Goal: Information Seeking & Learning: Learn about a topic

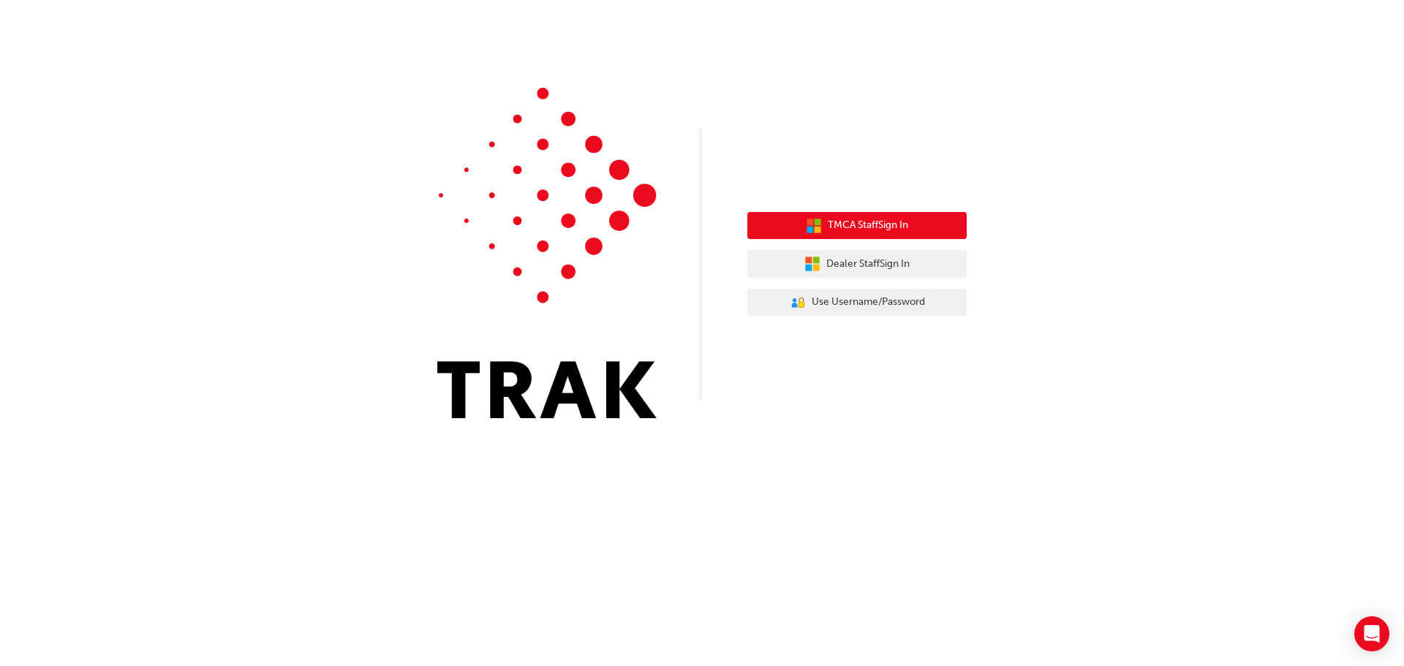
click at [829, 235] on button "TMCA Staff Sign In" at bounding box center [857, 226] width 219 height 28
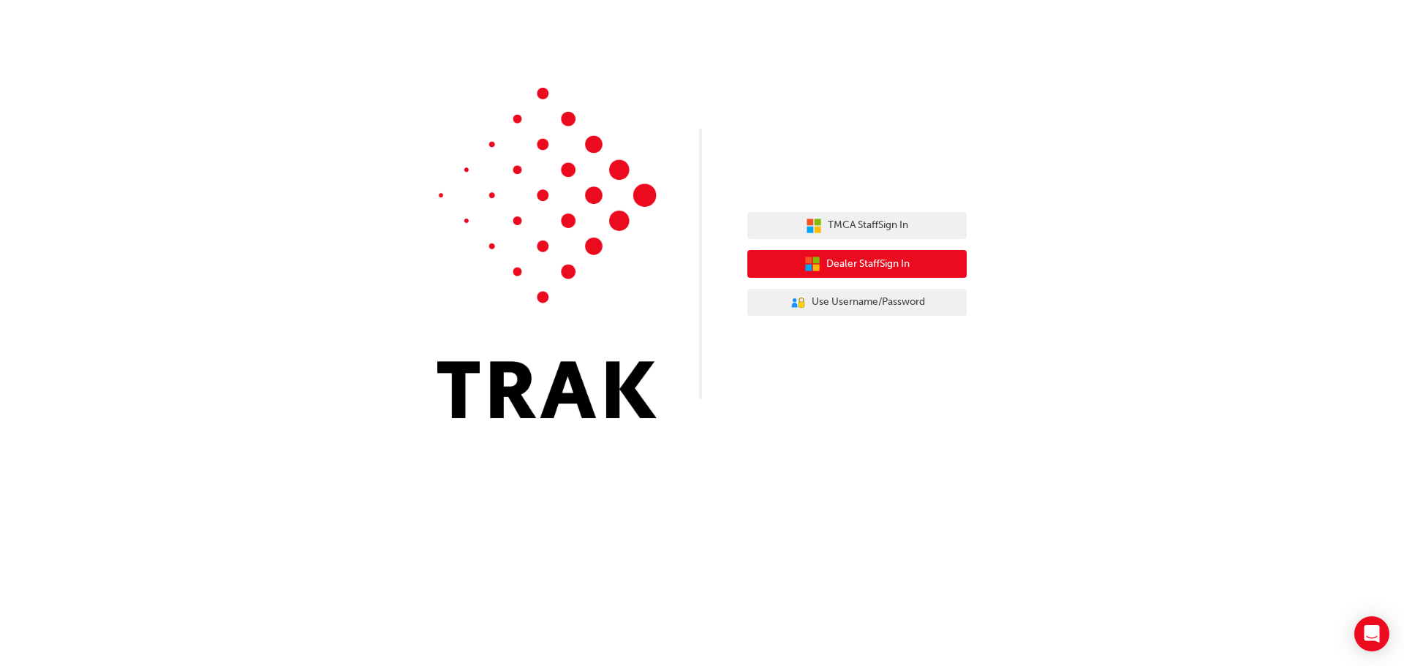
click at [821, 260] on button "Dealer Staff Sign In" at bounding box center [857, 264] width 219 height 28
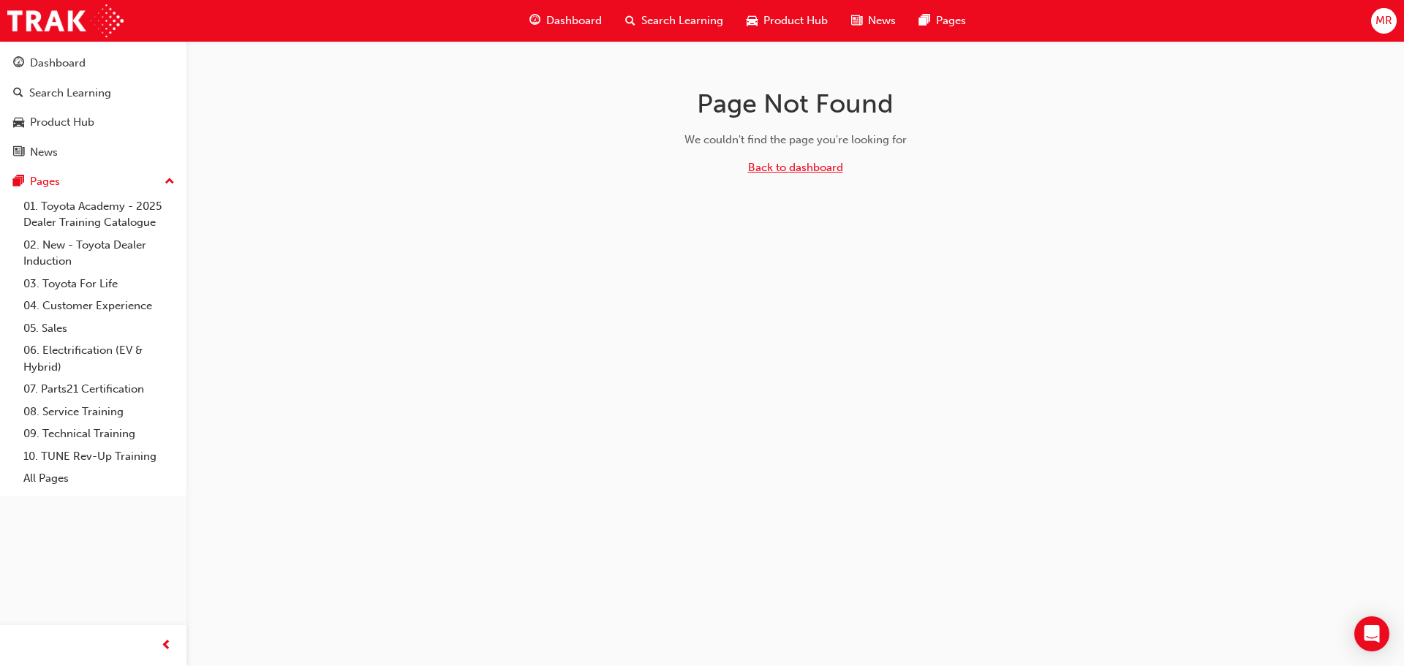
click at [780, 168] on link "Back to dashboard" at bounding box center [795, 167] width 95 height 13
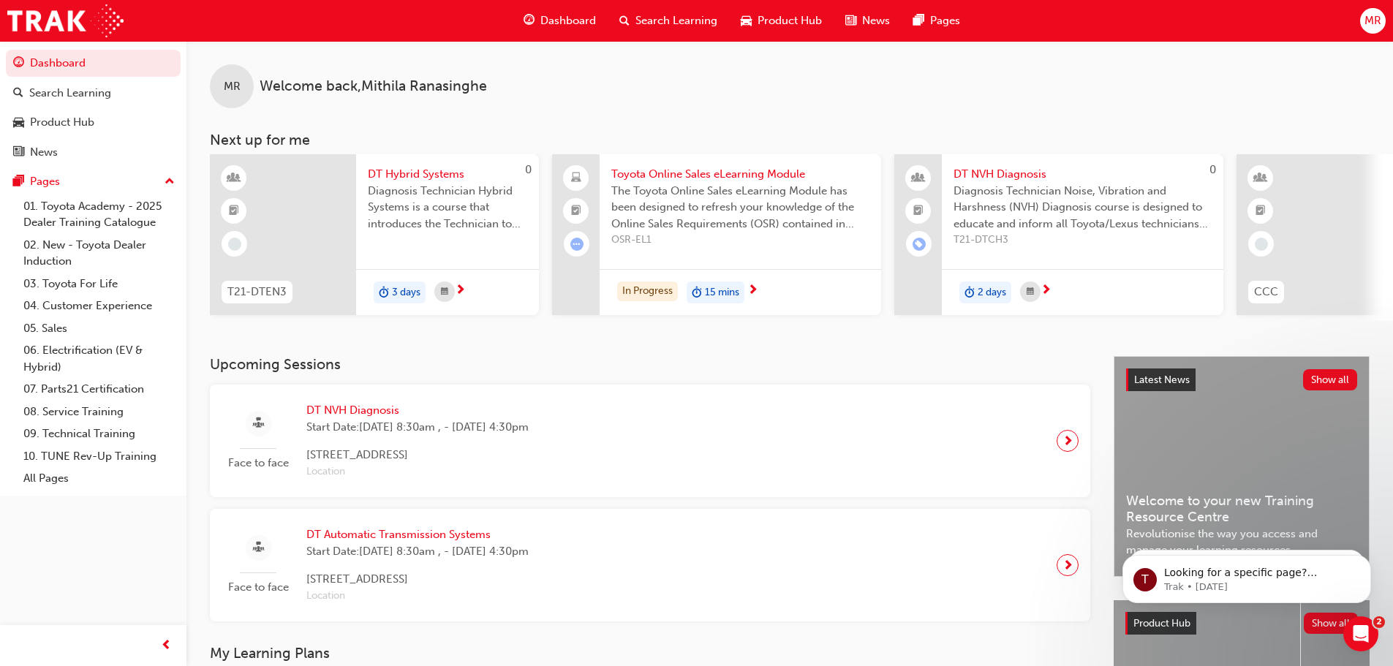
click at [513, 247] on div "DT Hybrid Systems Diagnosis Technician Hybrid Systems is a course that introduc…" at bounding box center [447, 203] width 183 height 99
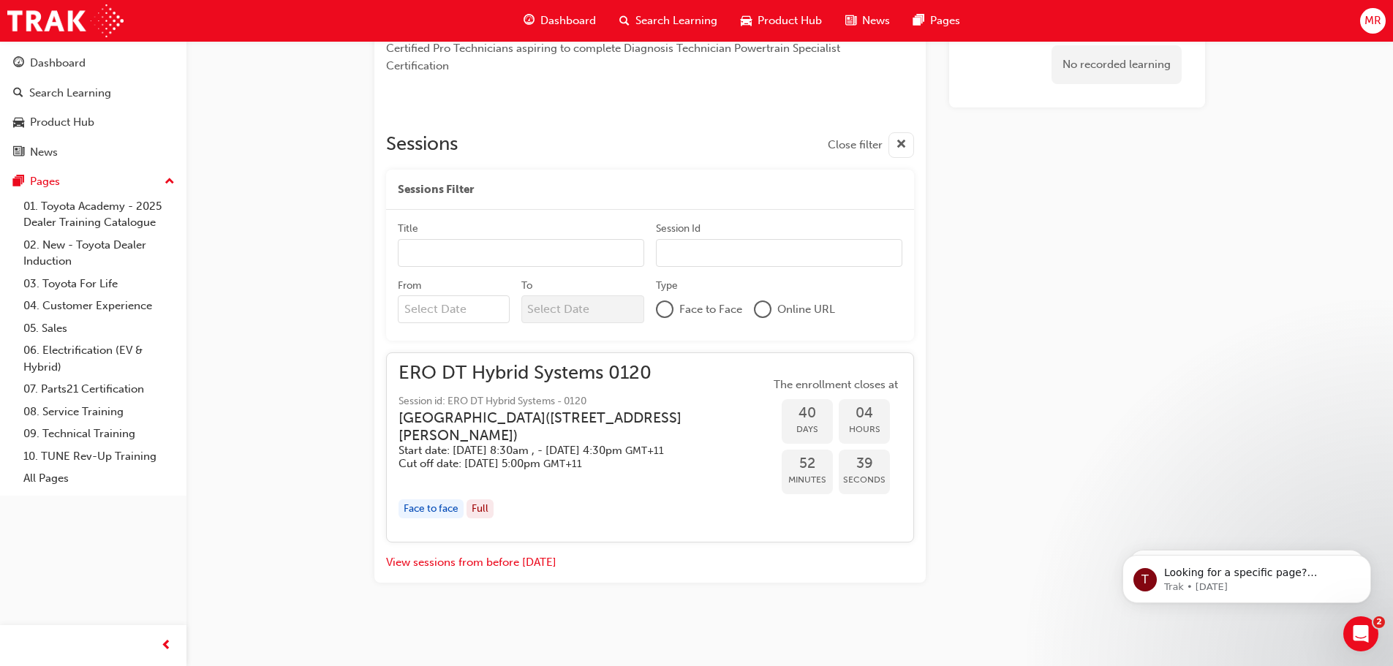
scroll to position [513, 0]
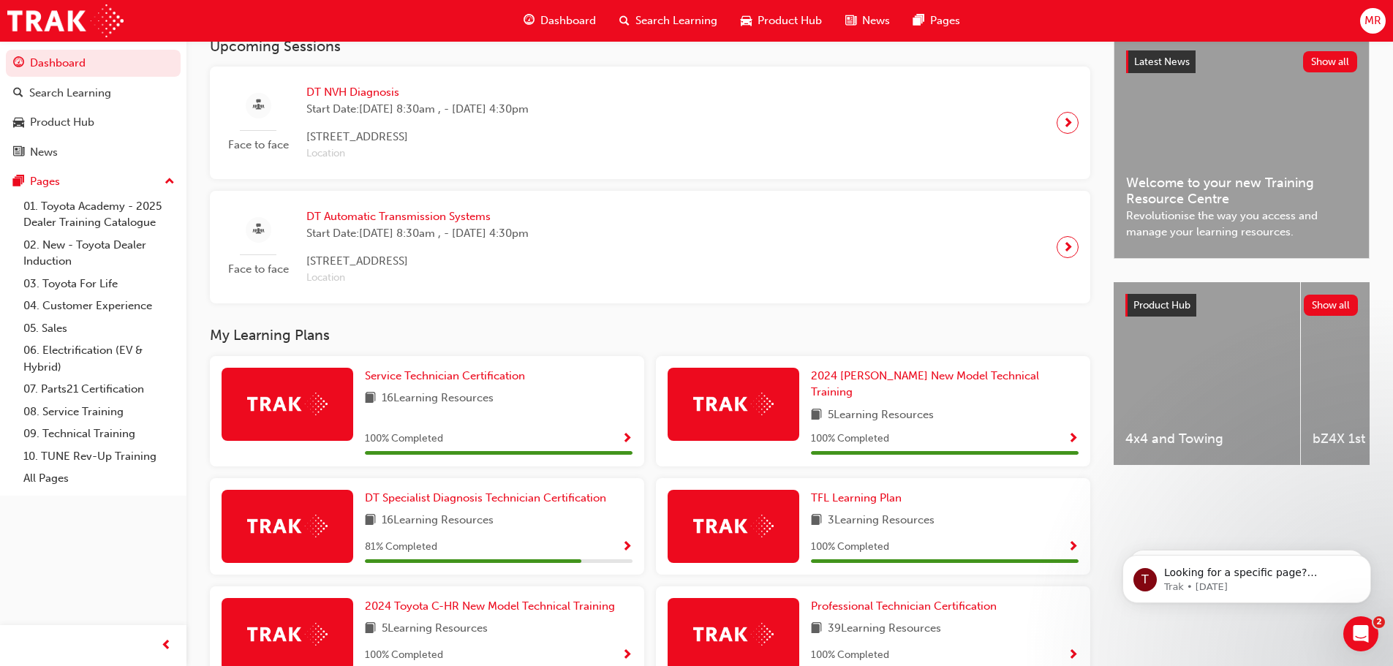
scroll to position [293, 0]
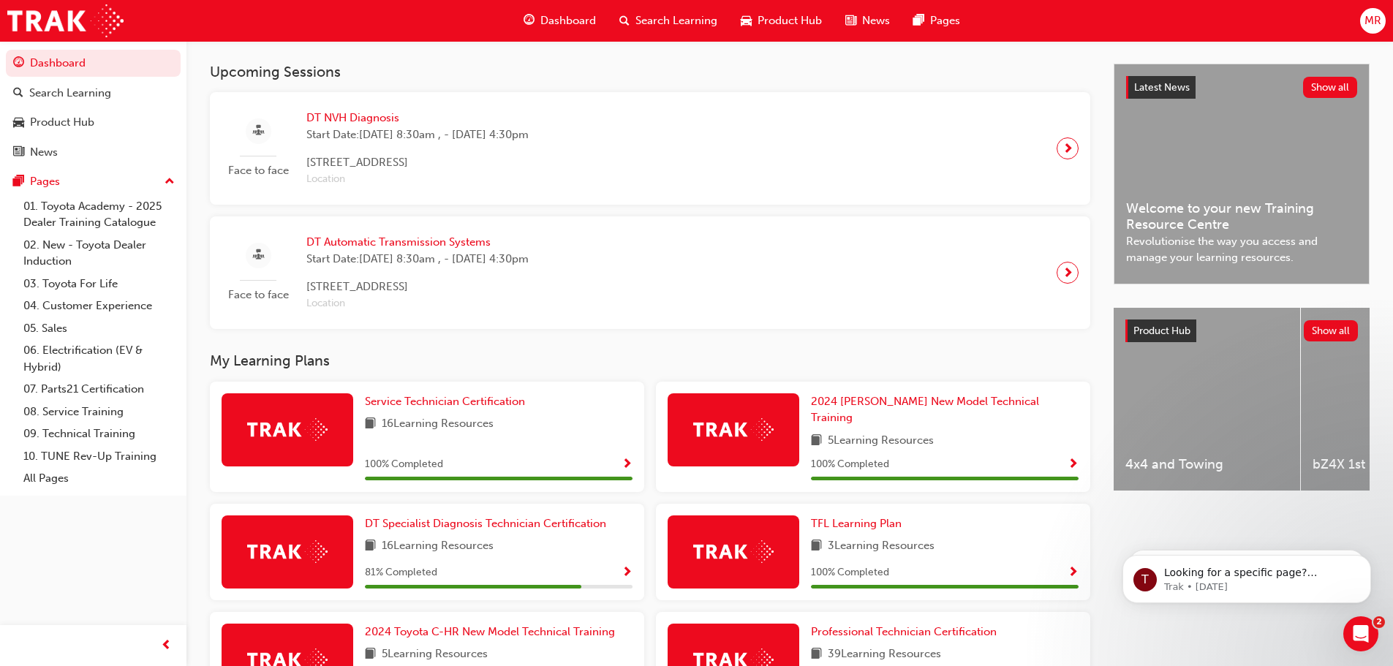
click at [383, 143] on span "Start Date: [DATE] 8:30am , - [DATE] 4:30pm" at bounding box center [417, 135] width 222 height 17
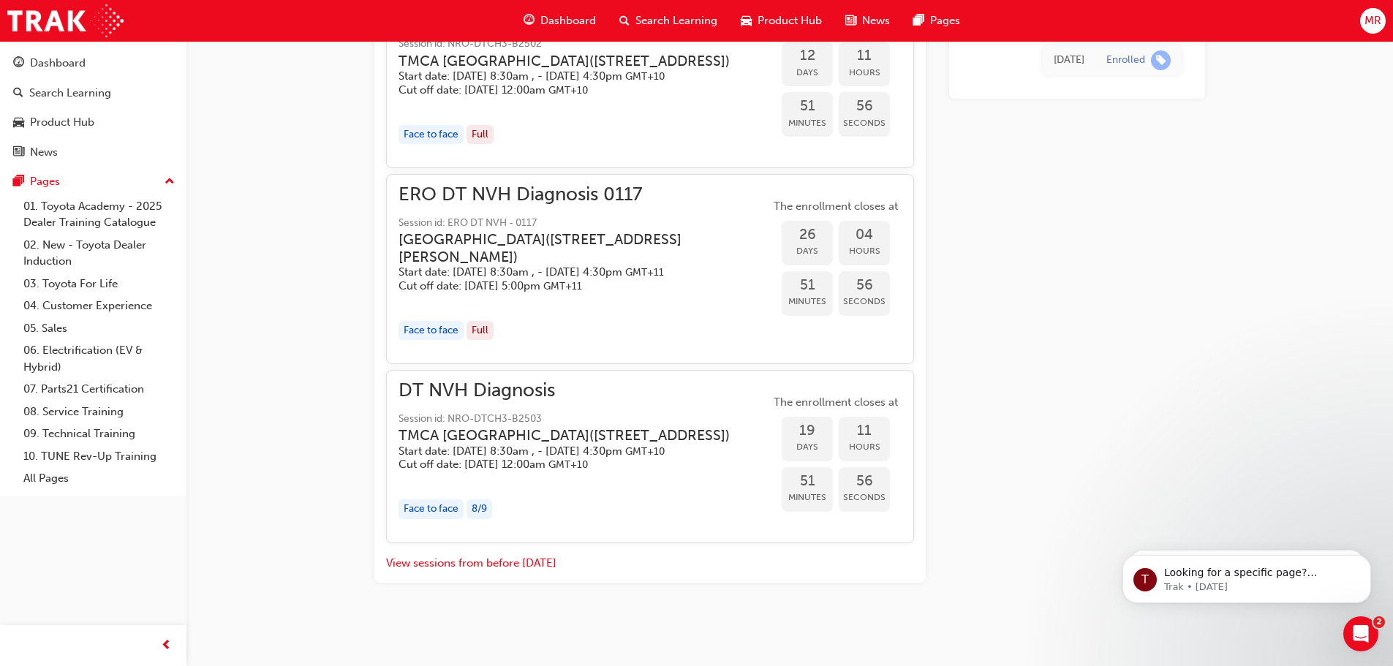
scroll to position [1586, 0]
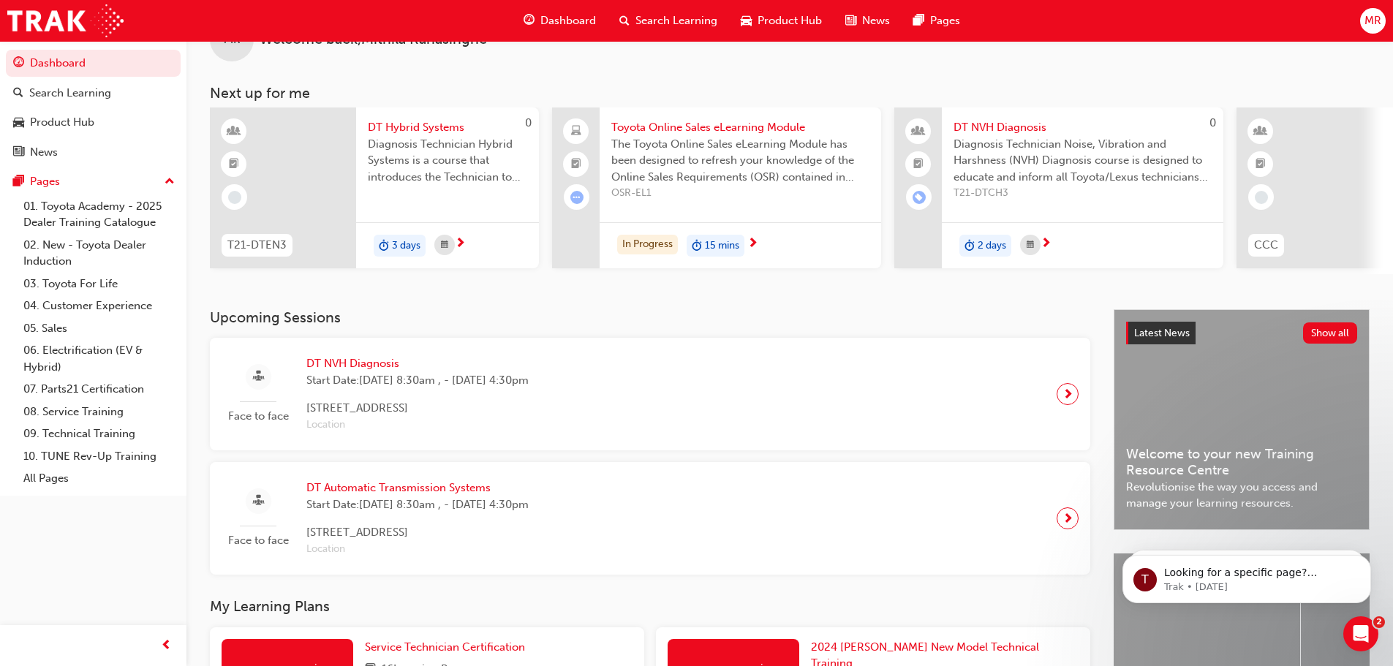
scroll to position [73, 0]
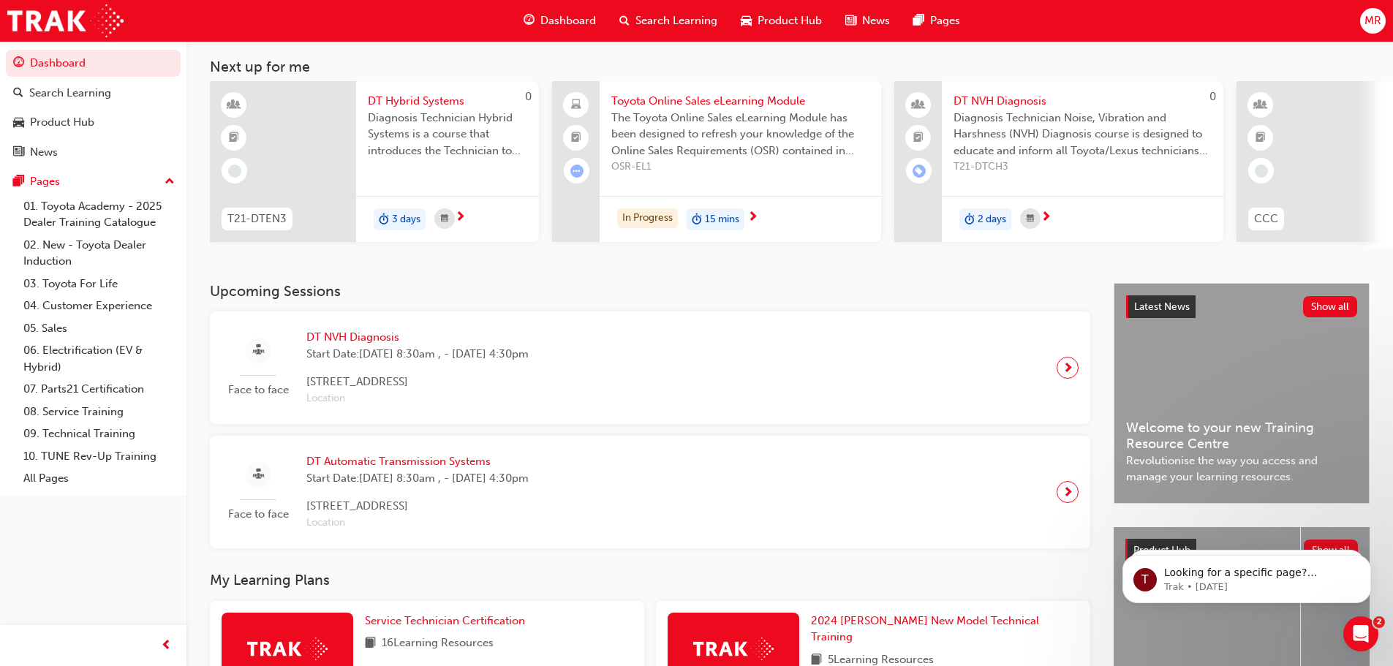
click at [742, 462] on div "Face to face DT Automatic Transmission Systems Start Date: [DATE] 8:30am , - [D…" at bounding box center [650, 492] width 857 height 89
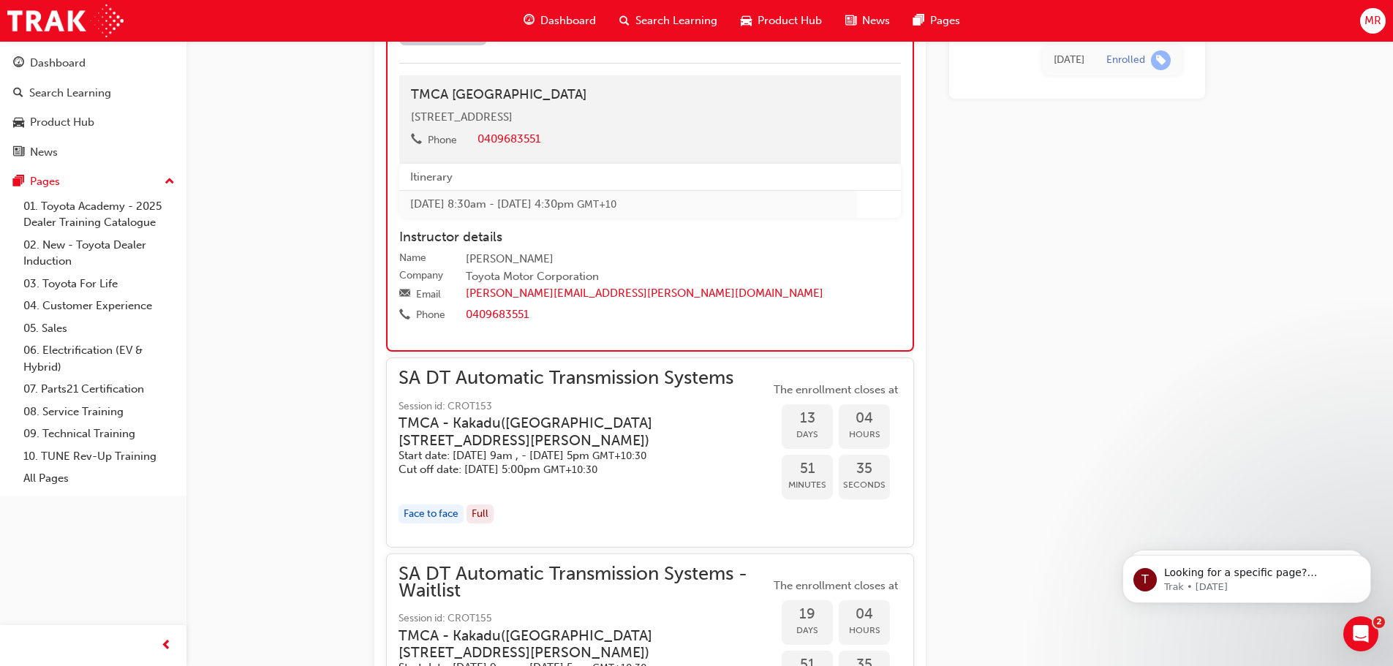
scroll to position [1152, 0]
click at [121, 436] on link "09. Technical Training" at bounding box center [99, 434] width 163 height 23
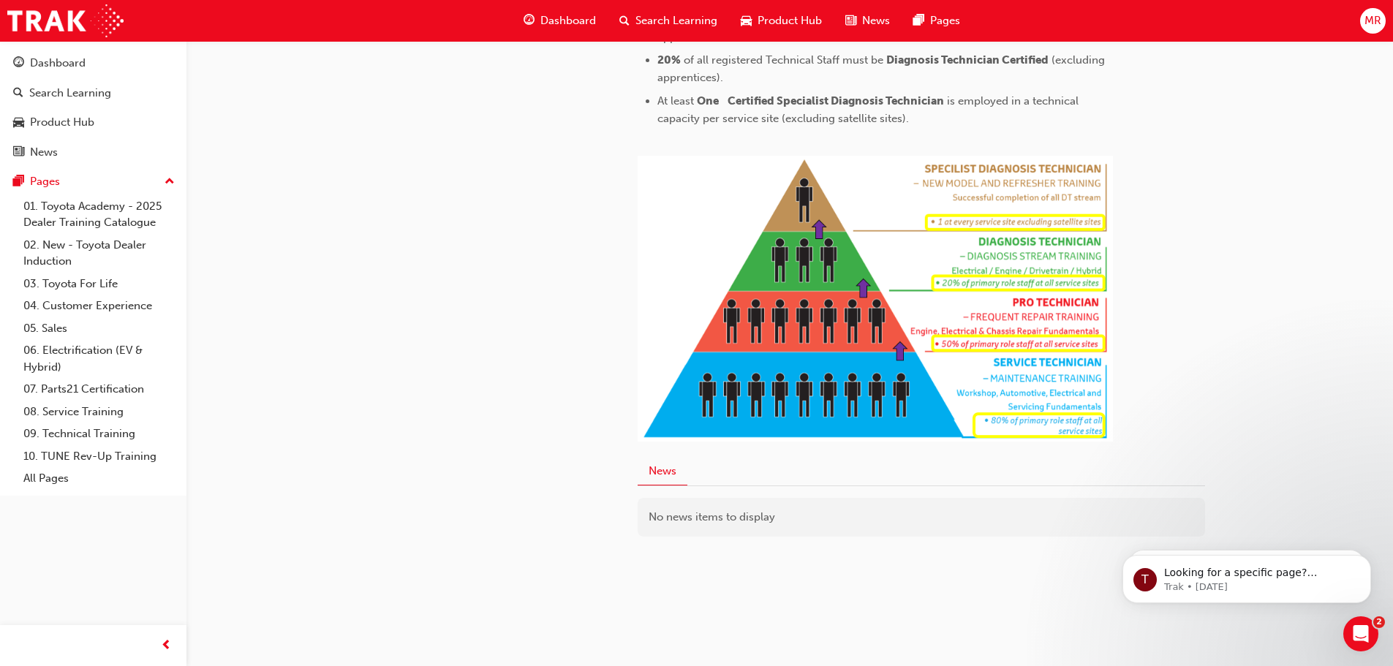
scroll to position [730, 0]
click at [560, 10] on div "Dashboard" at bounding box center [560, 21] width 96 height 30
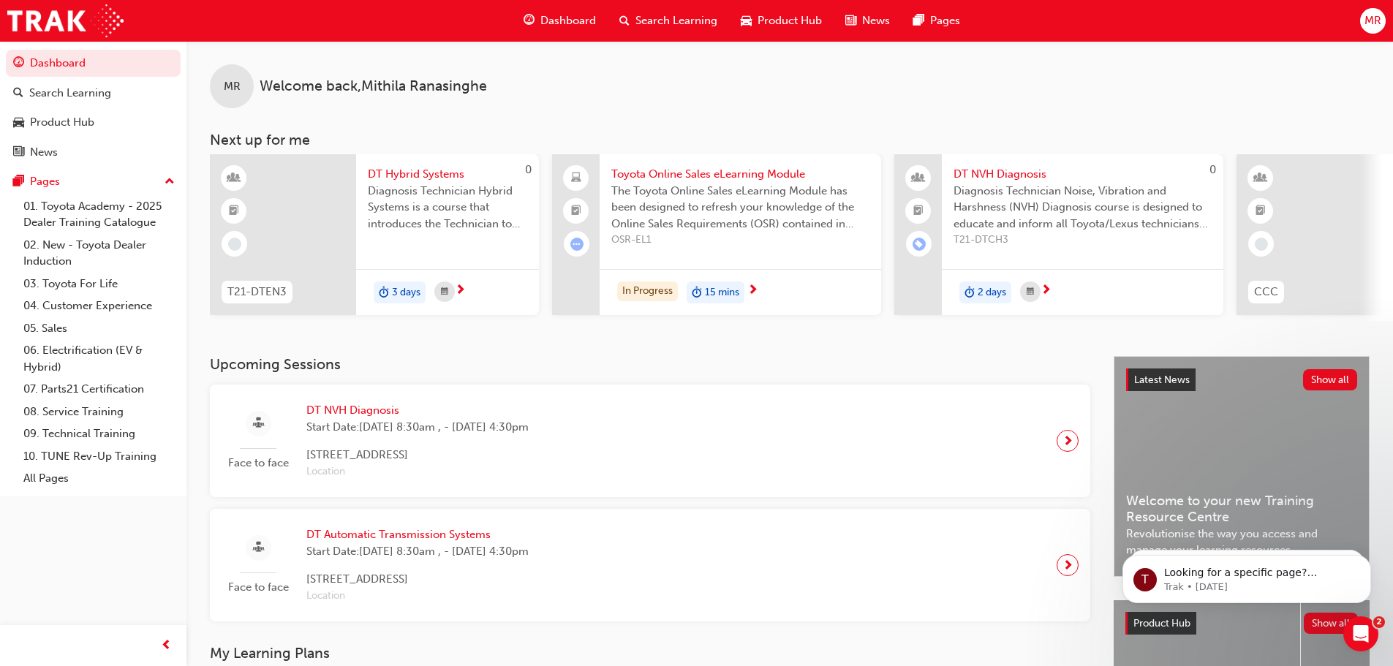
click at [560, 20] on span "Dashboard" at bounding box center [569, 20] width 56 height 17
click at [699, 23] on span "Search Learning" at bounding box center [677, 20] width 82 height 17
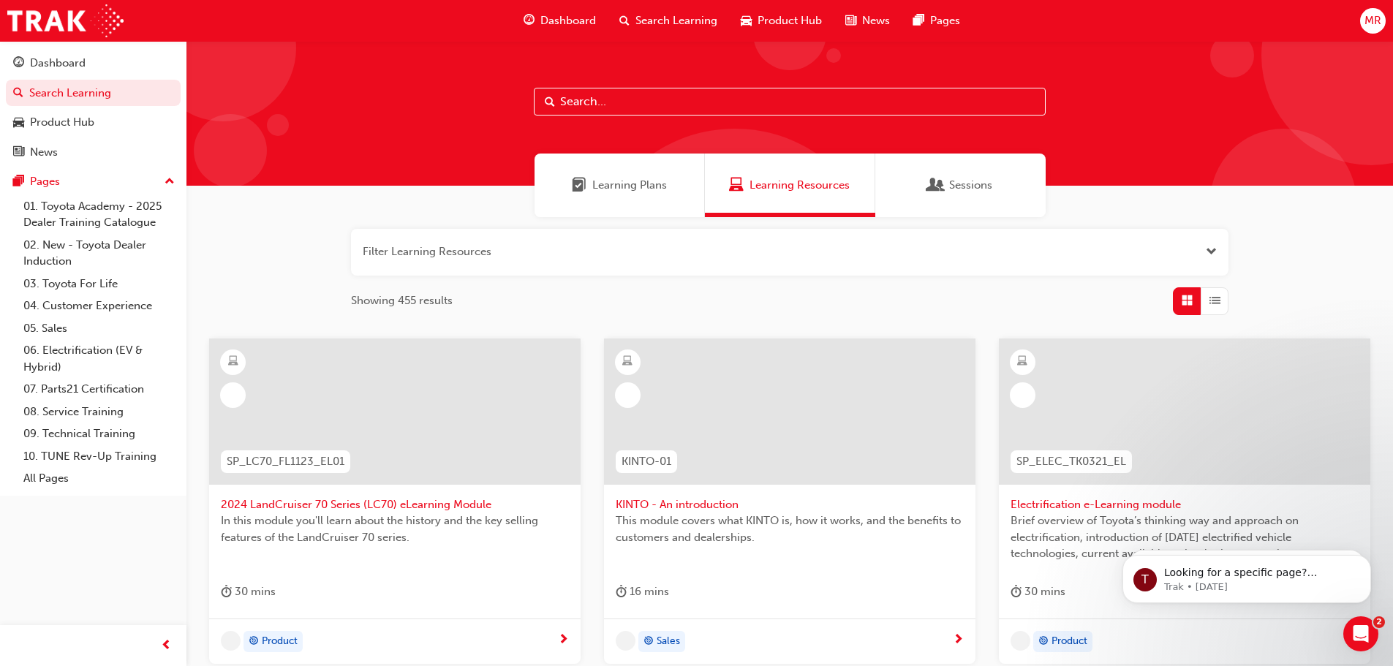
click at [779, 111] on input "text" at bounding box center [790, 102] width 512 height 28
type input "dt"
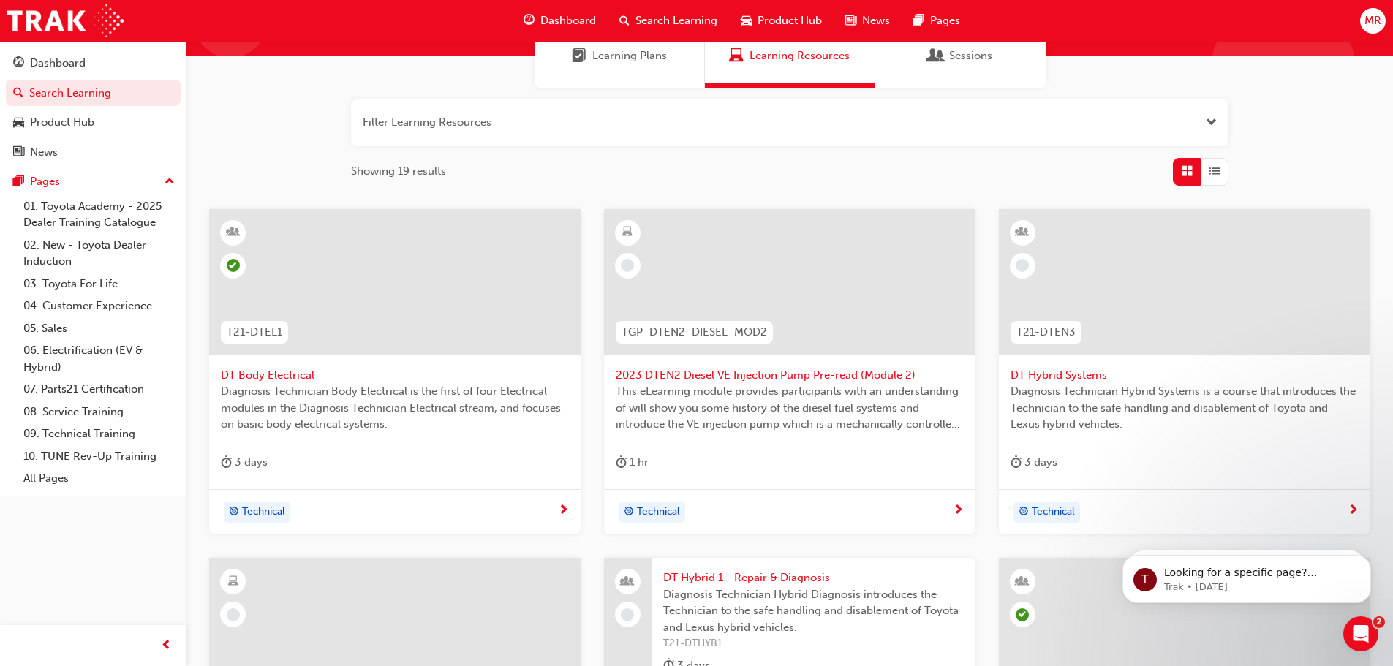
scroll to position [73, 0]
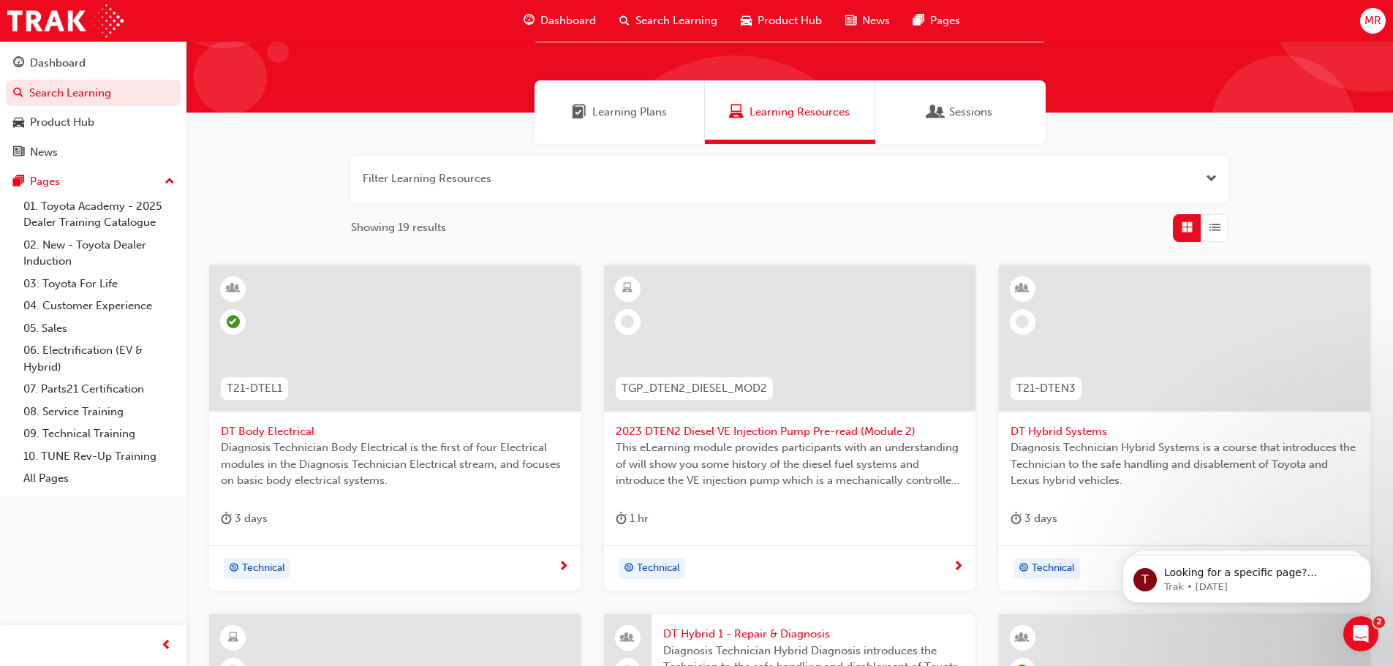
click at [596, 100] on div "Learning Plans" at bounding box center [620, 112] width 170 height 64
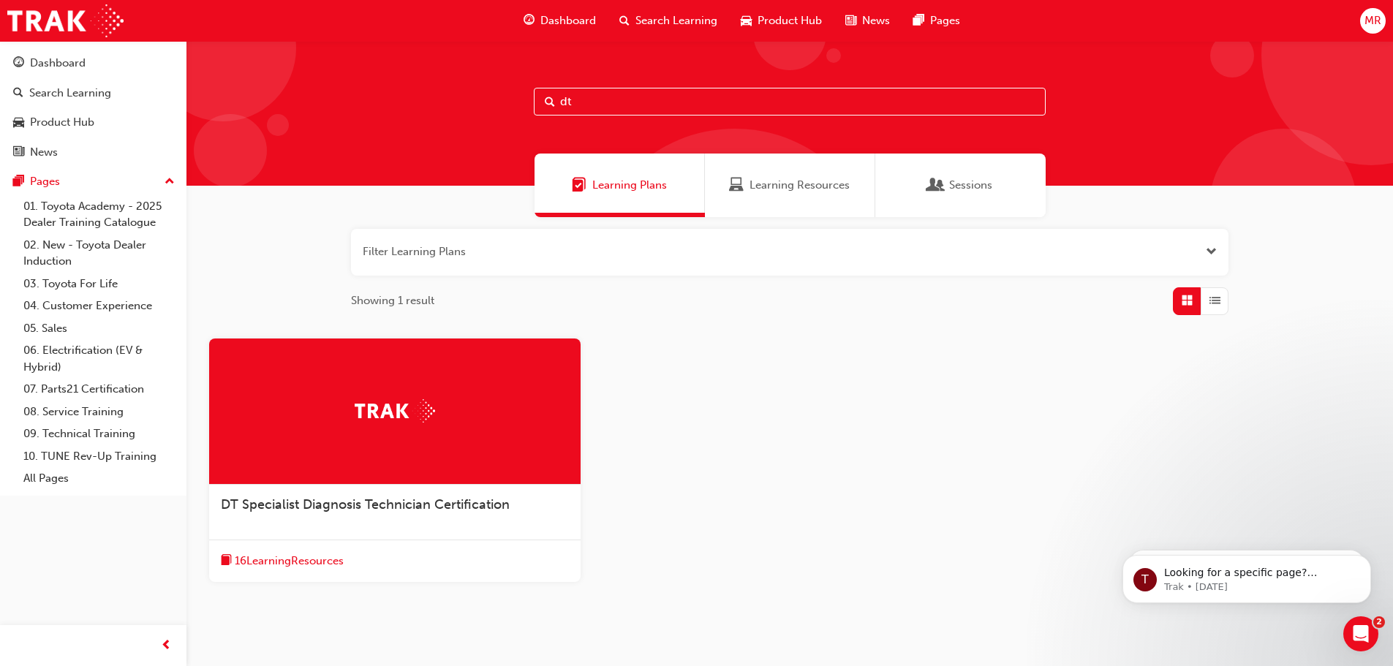
click at [435, 511] on span "DT Specialist Diagnosis Technician Certification" at bounding box center [365, 505] width 289 height 16
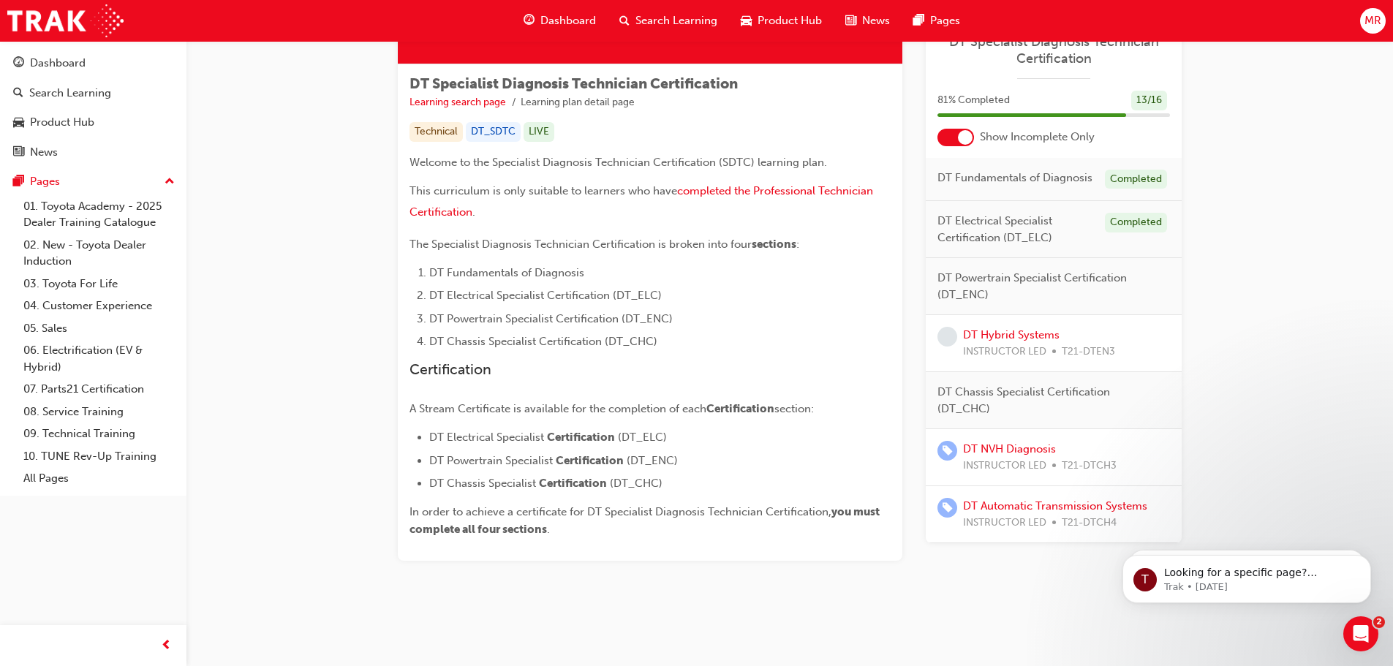
scroll to position [233, 0]
click at [1077, 273] on span "DT Powertrain Specialist Certification (DT_ENC)" at bounding box center [1048, 286] width 221 height 33
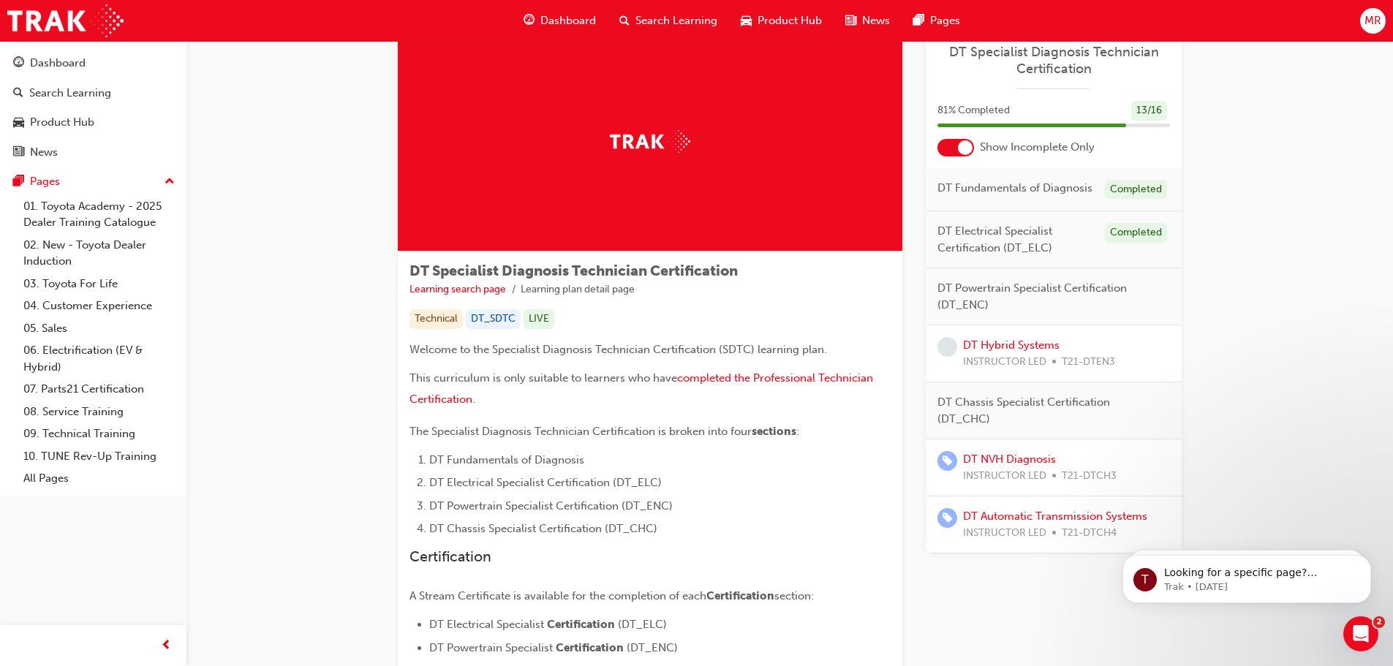
scroll to position [0, 0]
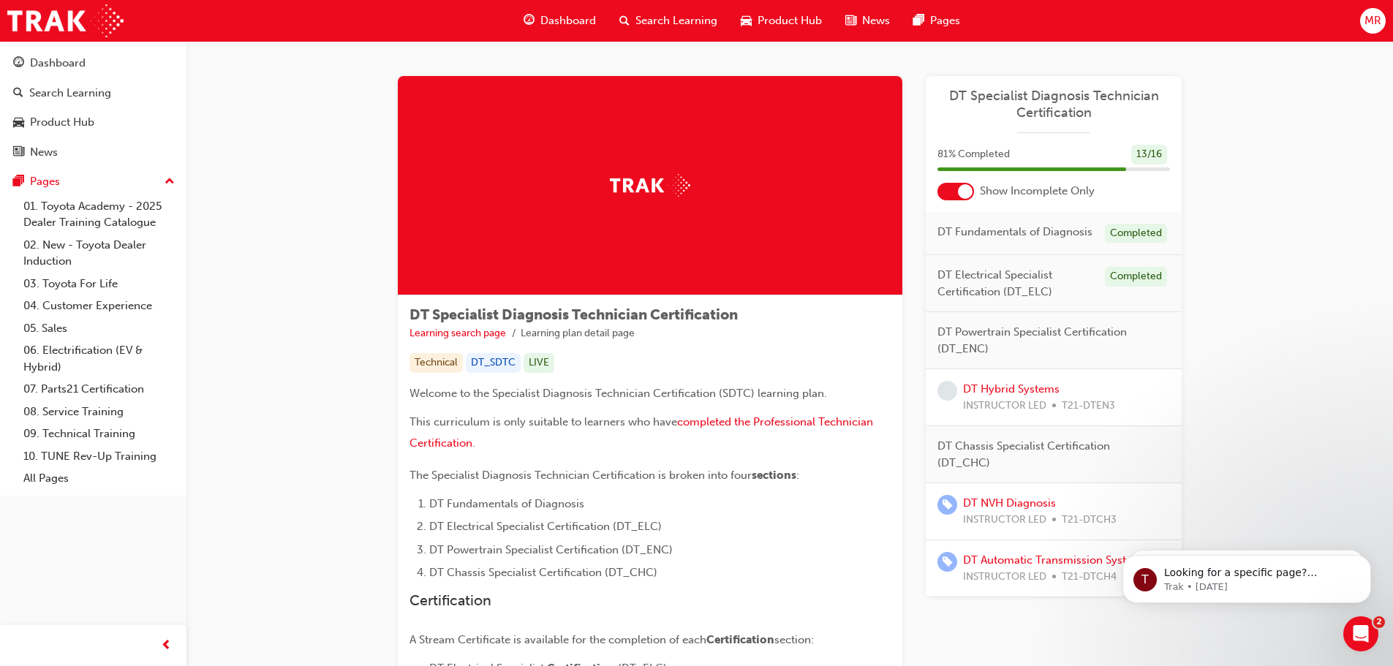
click at [590, 14] on span "Dashboard" at bounding box center [569, 20] width 56 height 17
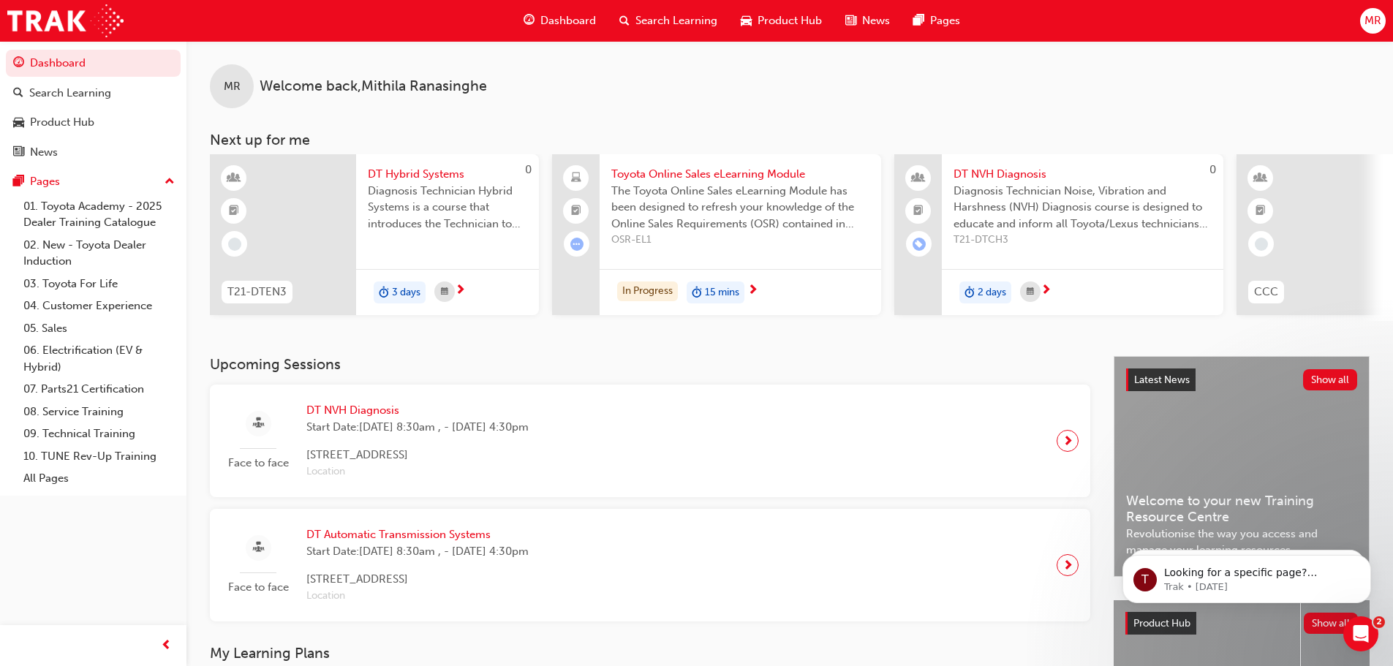
click at [1109, 214] on span "Diagnosis Technician Noise, Vibration and Harshness (NVH) Diagnosis course is d…" at bounding box center [1083, 208] width 258 height 50
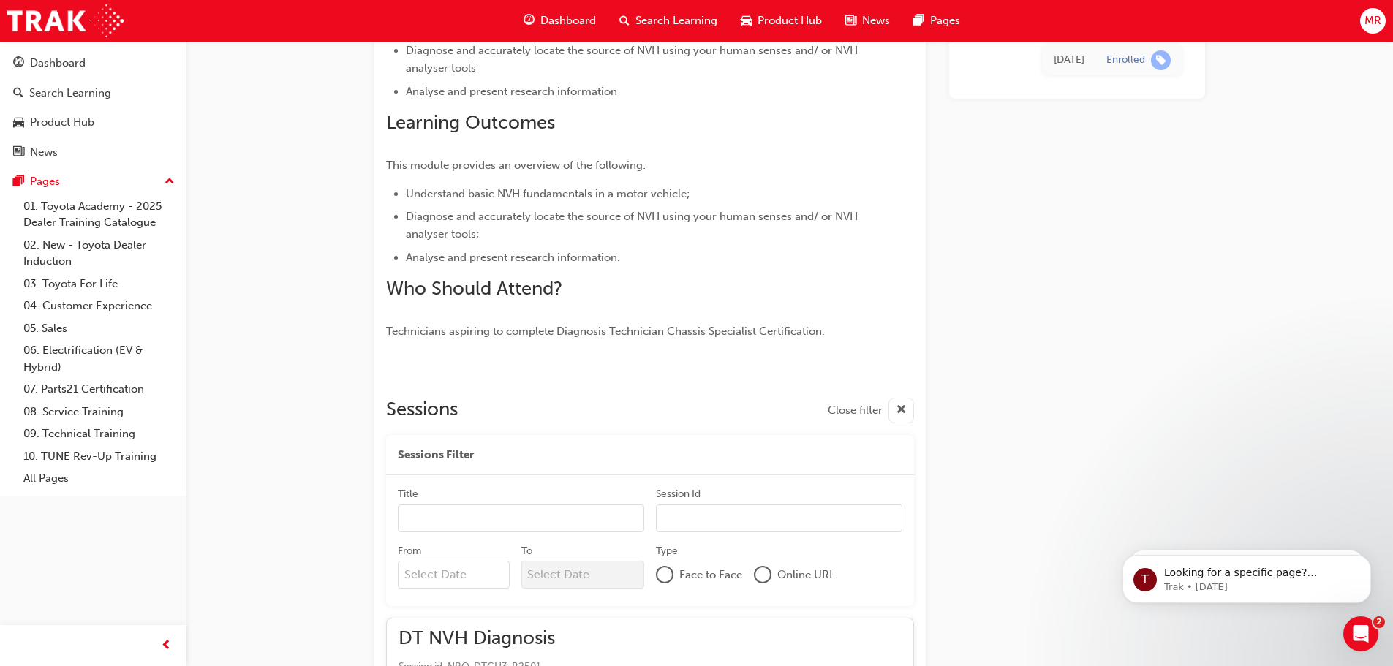
scroll to position [439, 0]
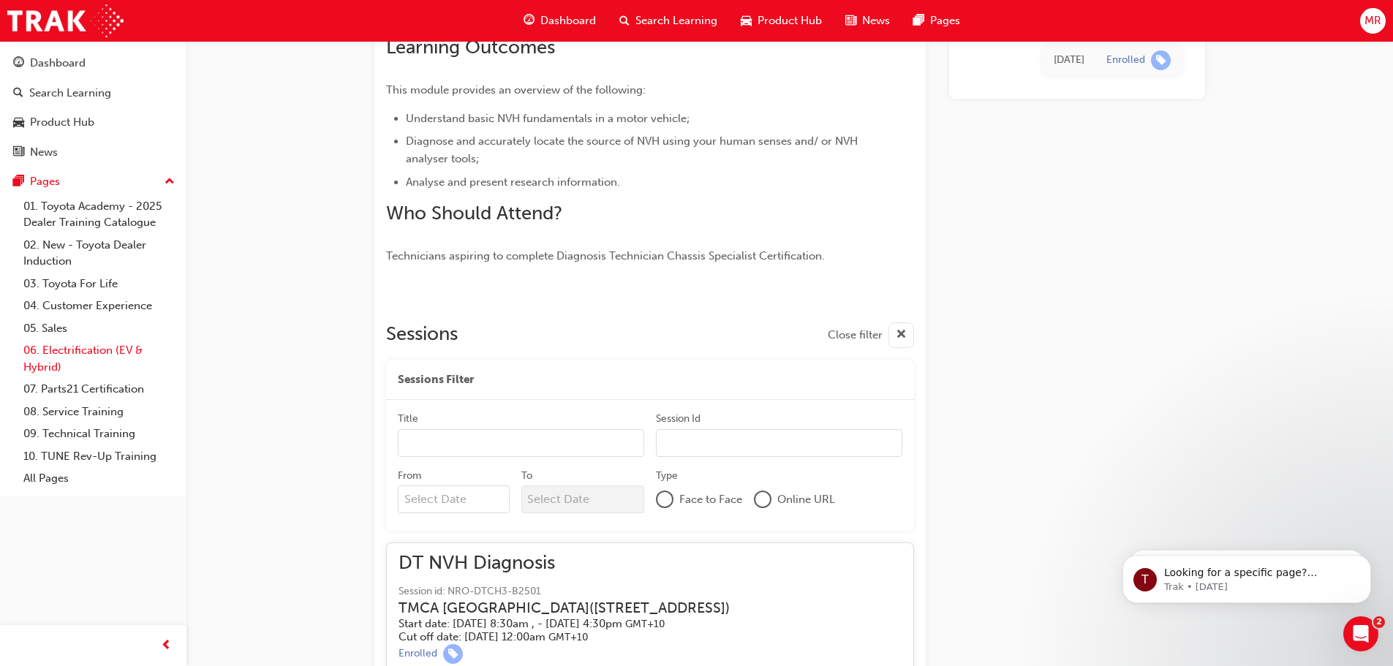
click at [148, 355] on link "06. Electrification (EV & Hybrid)" at bounding box center [99, 358] width 163 height 39
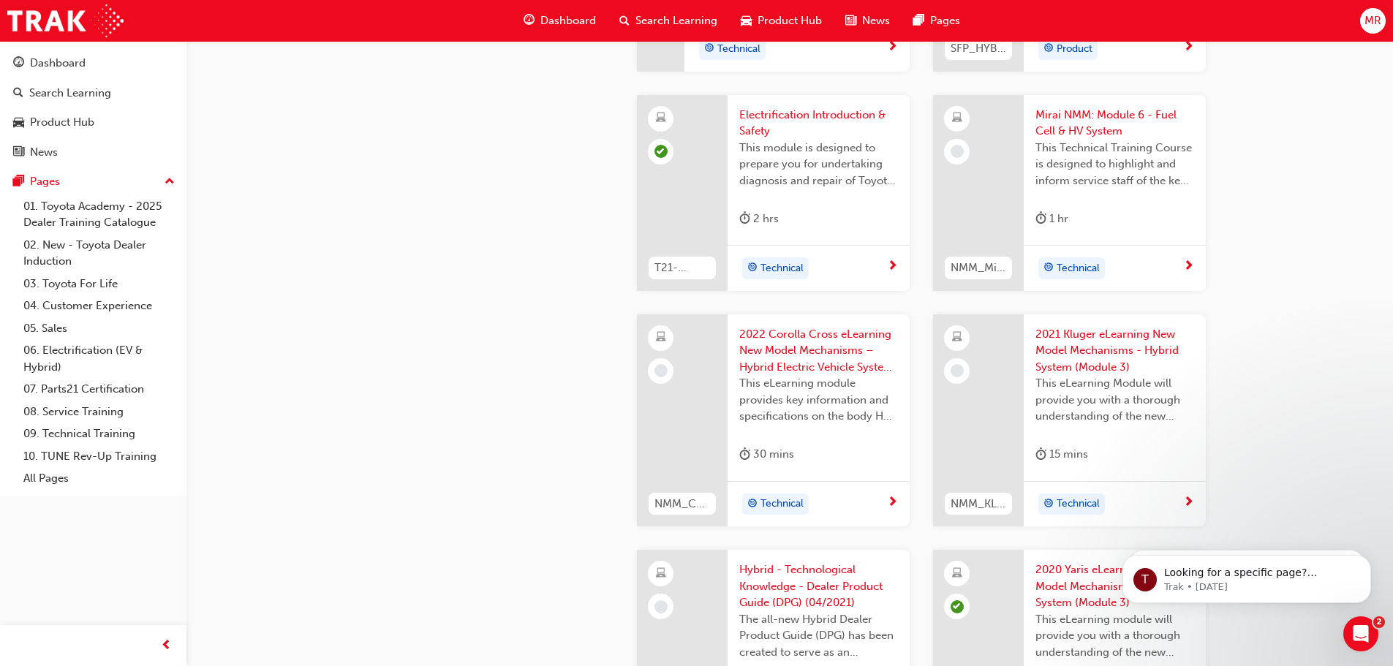
scroll to position [1756, 0]
click at [47, 69] on div "Dashboard" at bounding box center [58, 63] width 56 height 17
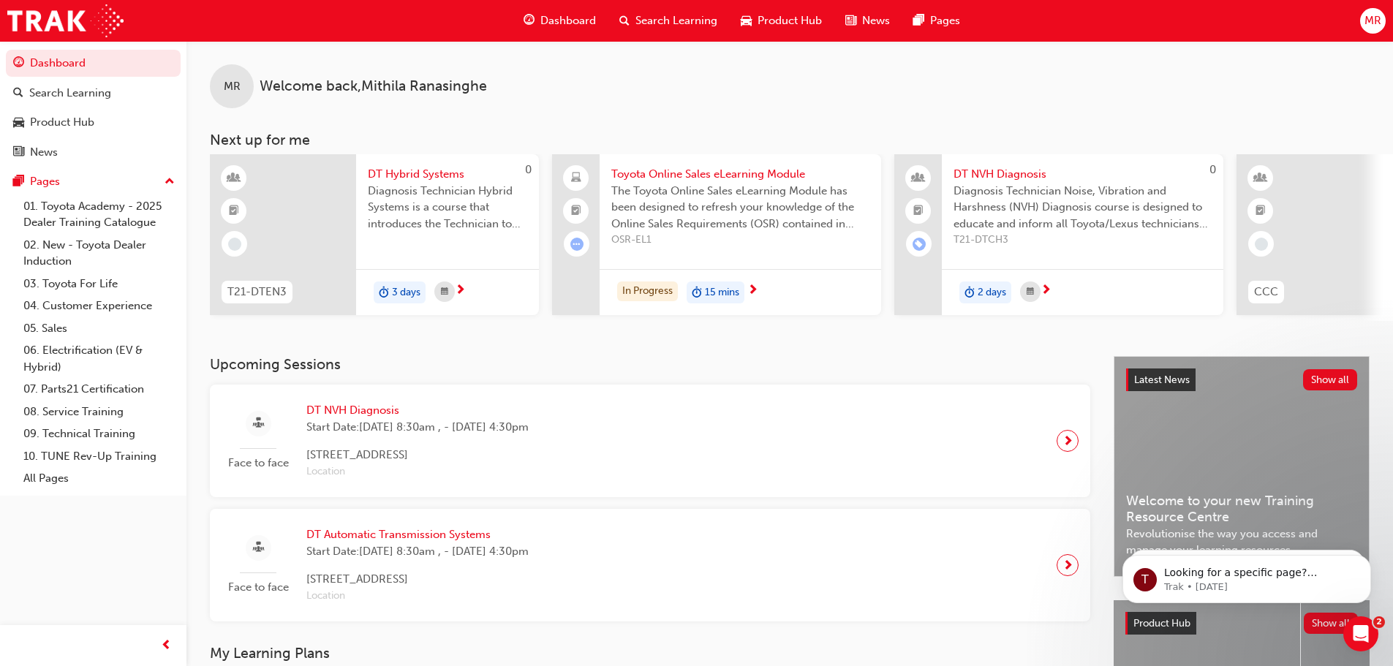
click at [525, 12] on span "guage-icon" at bounding box center [529, 21] width 11 height 18
